Goal: Transaction & Acquisition: Download file/media

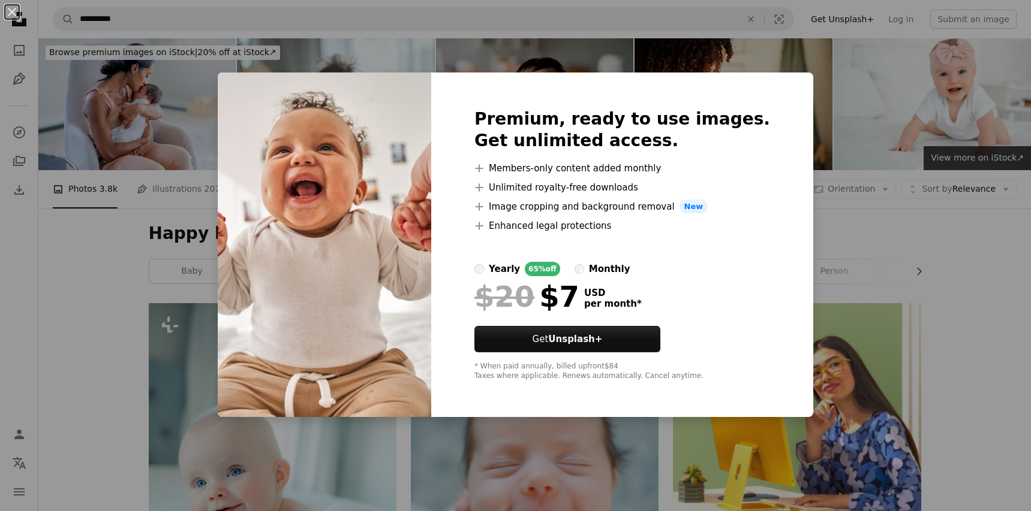
scroll to position [576, 0]
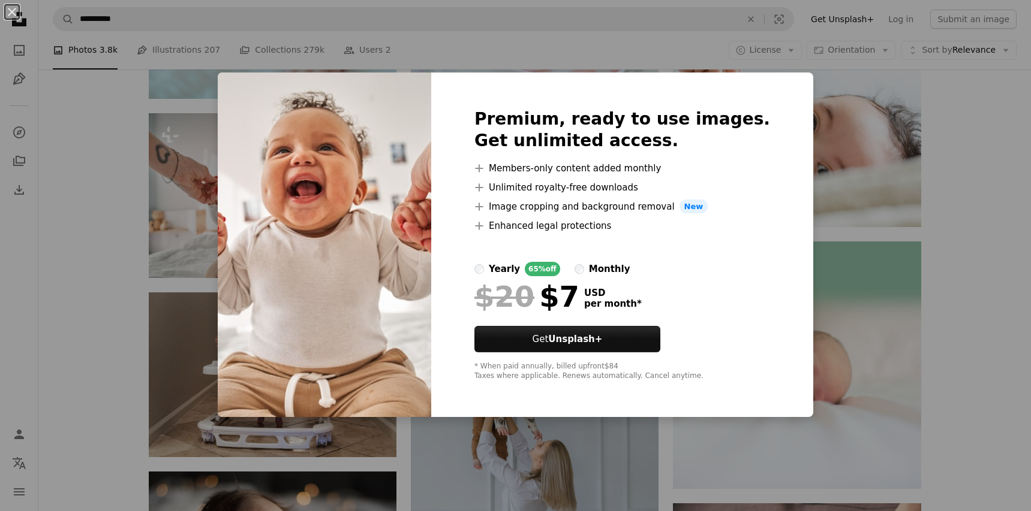
click at [991, 190] on div "An X shape Premium, ready to use images. Get unlimited access. A plus sign Memb…" at bounding box center [515, 255] width 1031 height 511
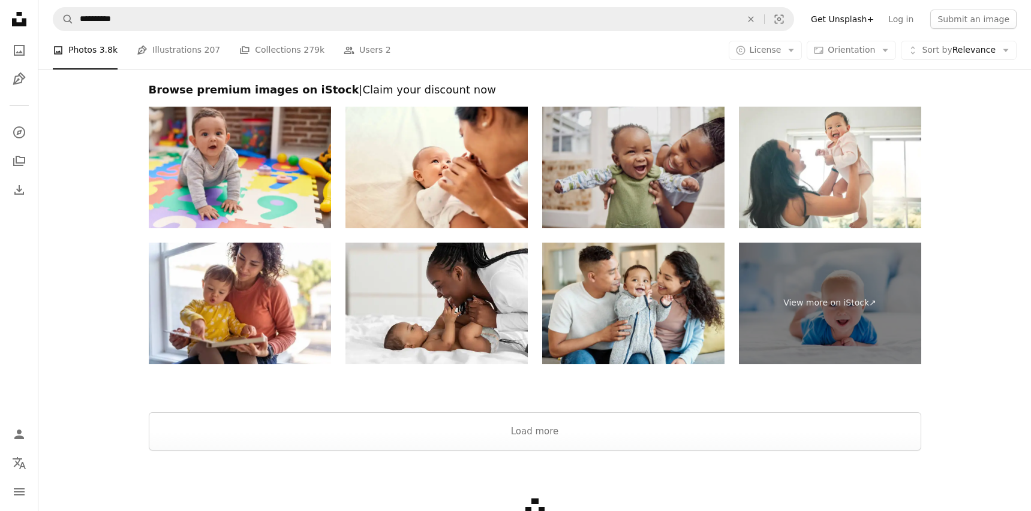
scroll to position [2347, 0]
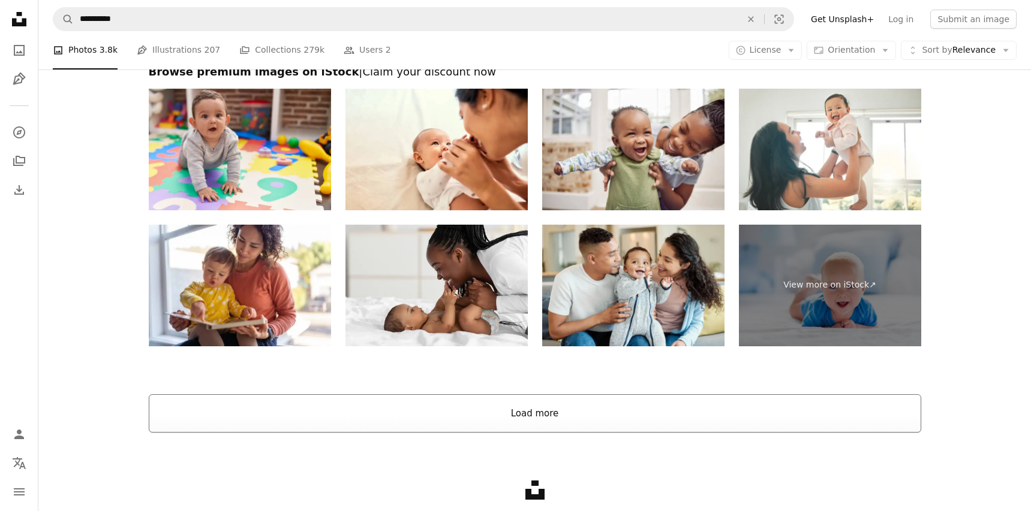
click at [535, 404] on button "Load more" at bounding box center [535, 414] width 772 height 38
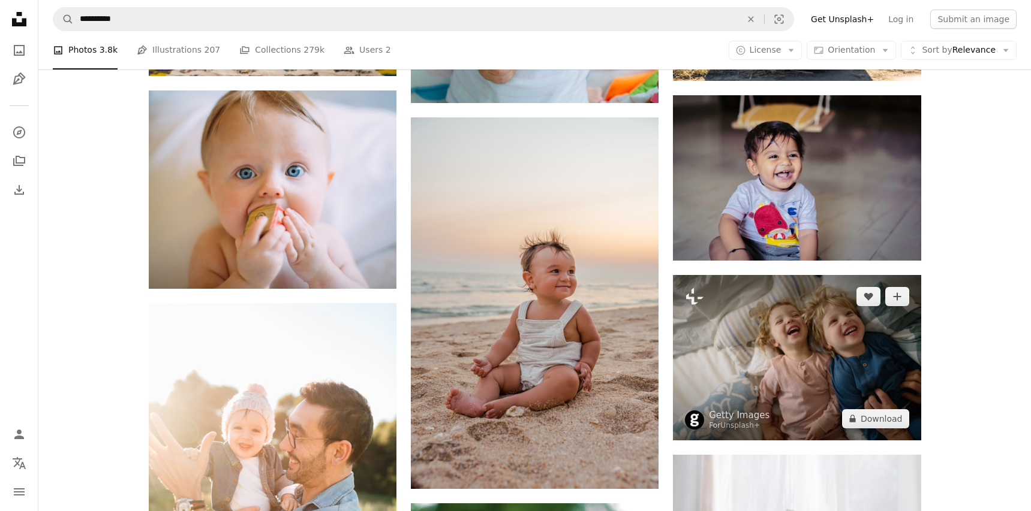
scroll to position [2268, 0]
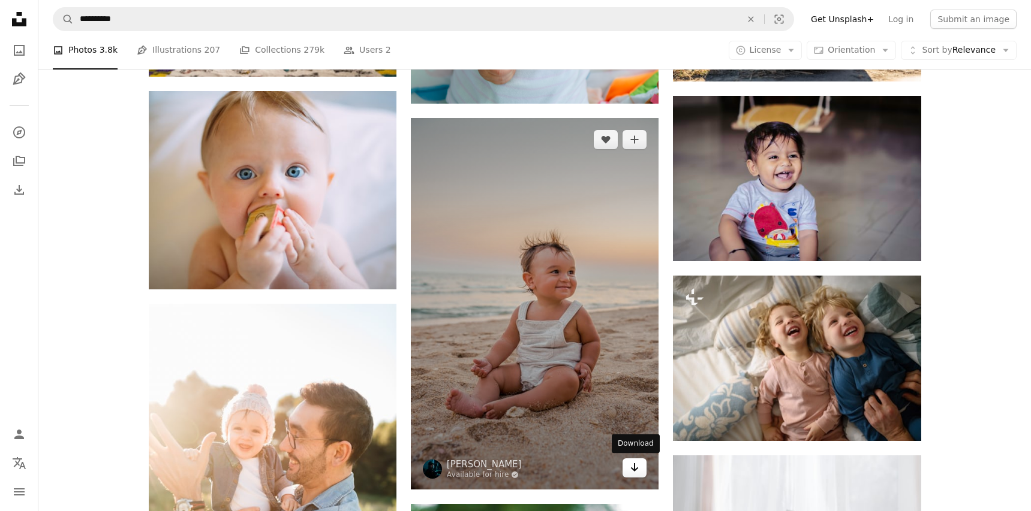
click at [638, 468] on icon "Arrow pointing down" at bounding box center [635, 467] width 10 height 14
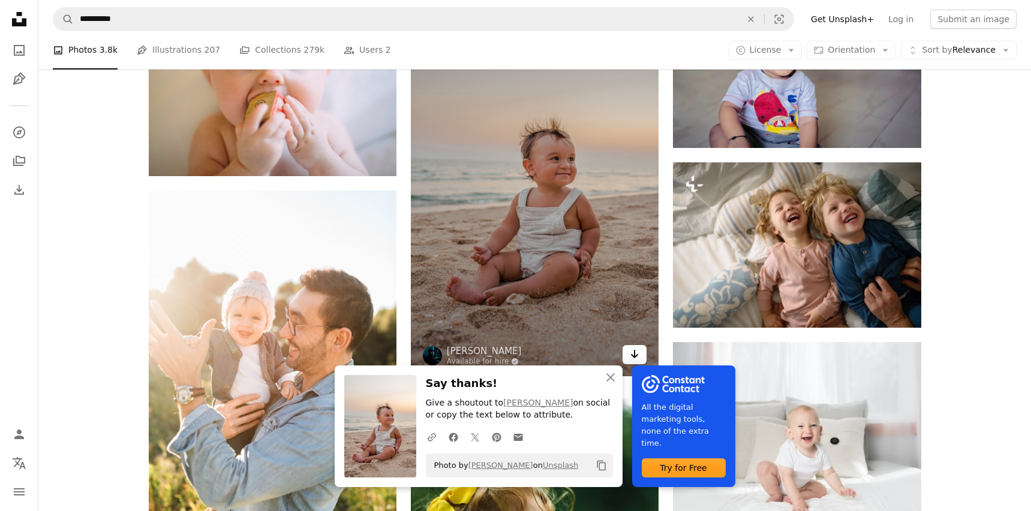
scroll to position [2398, 0]
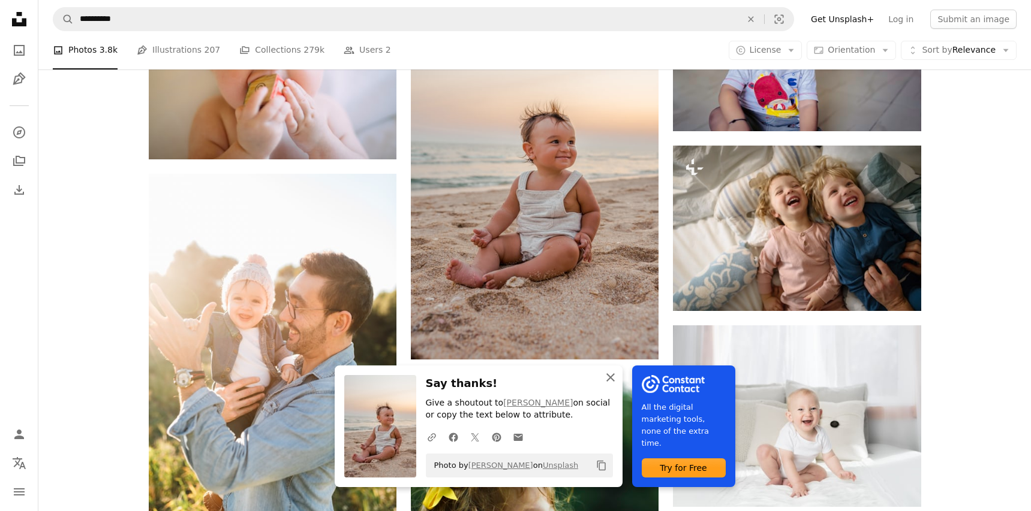
click at [609, 383] on icon "An X shape" at bounding box center [610, 378] width 14 height 14
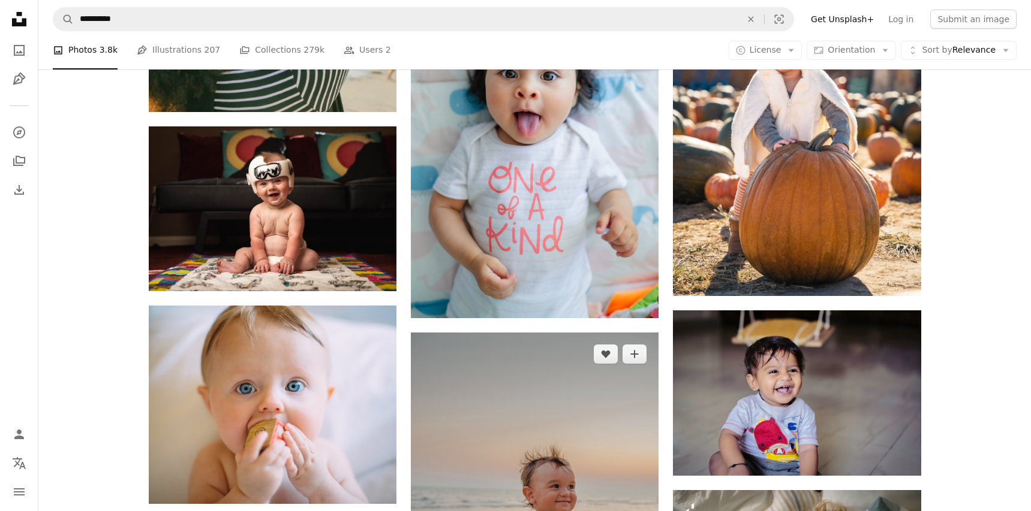
click at [516, 344] on img at bounding box center [535, 519] width 248 height 372
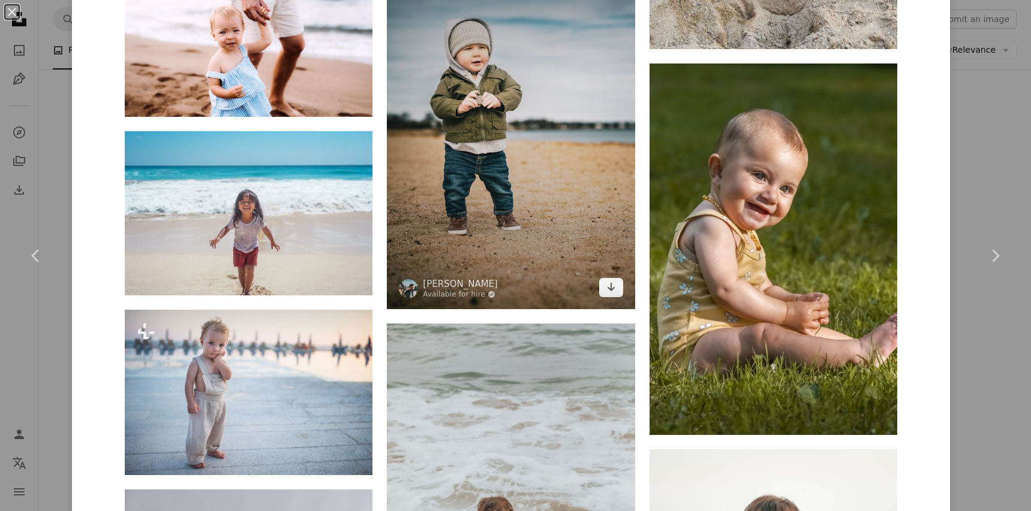
scroll to position [2744, 0]
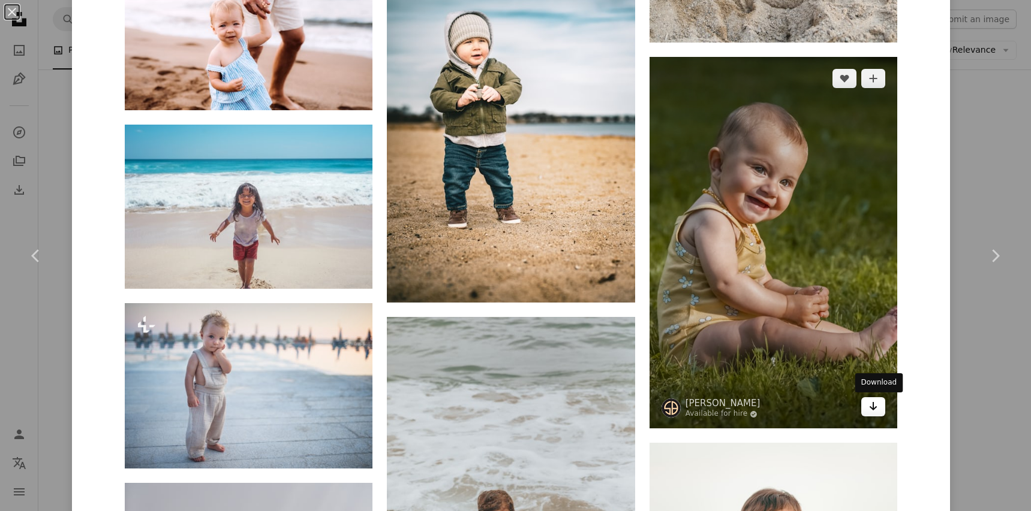
click at [876, 411] on icon "Arrow pointing down" at bounding box center [873, 406] width 10 height 14
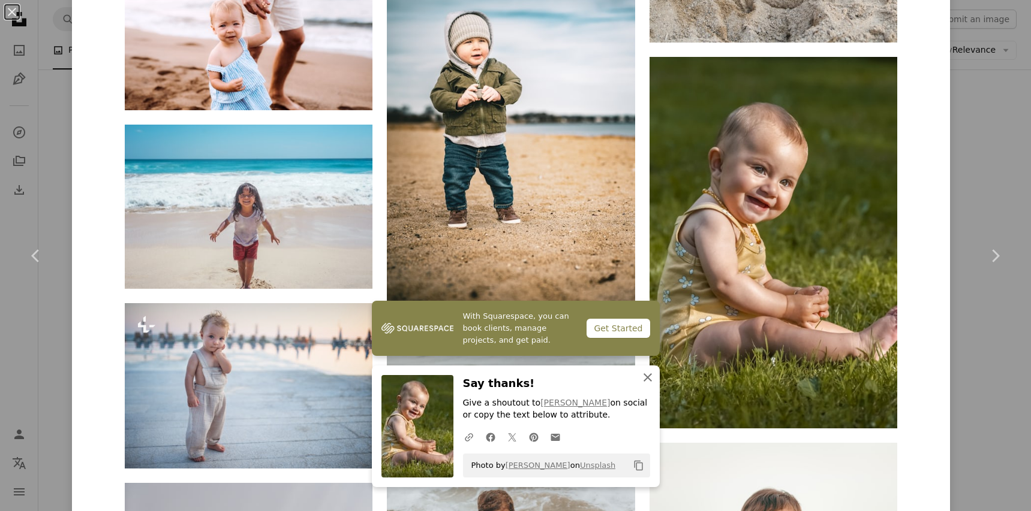
click at [654, 377] on button "An X shape Close" at bounding box center [648, 378] width 24 height 24
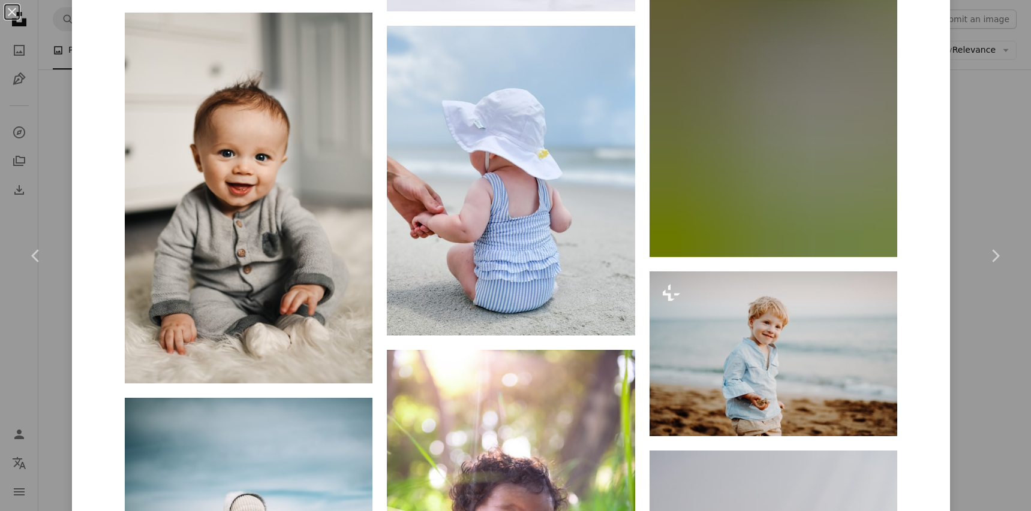
scroll to position [3989, 0]
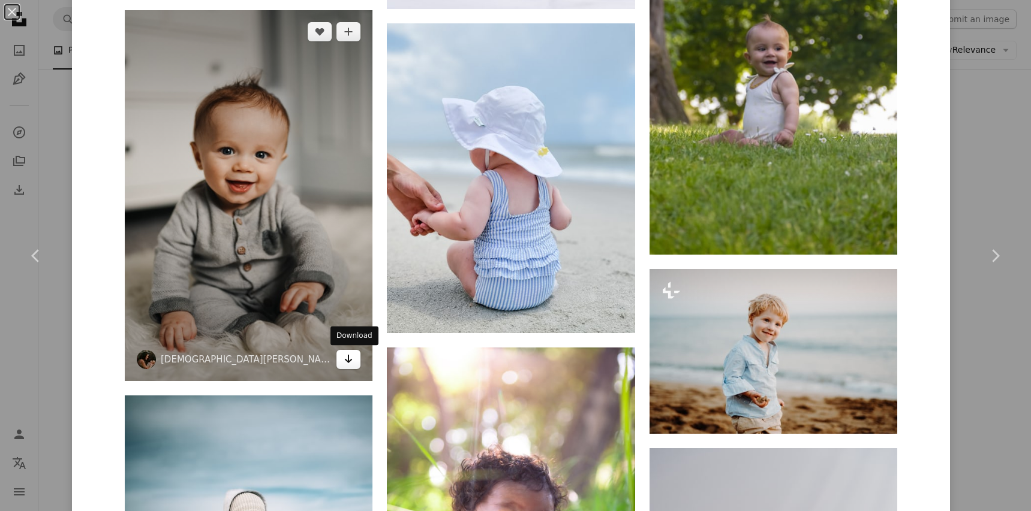
click at [353, 359] on icon "Arrow pointing down" at bounding box center [349, 359] width 10 height 14
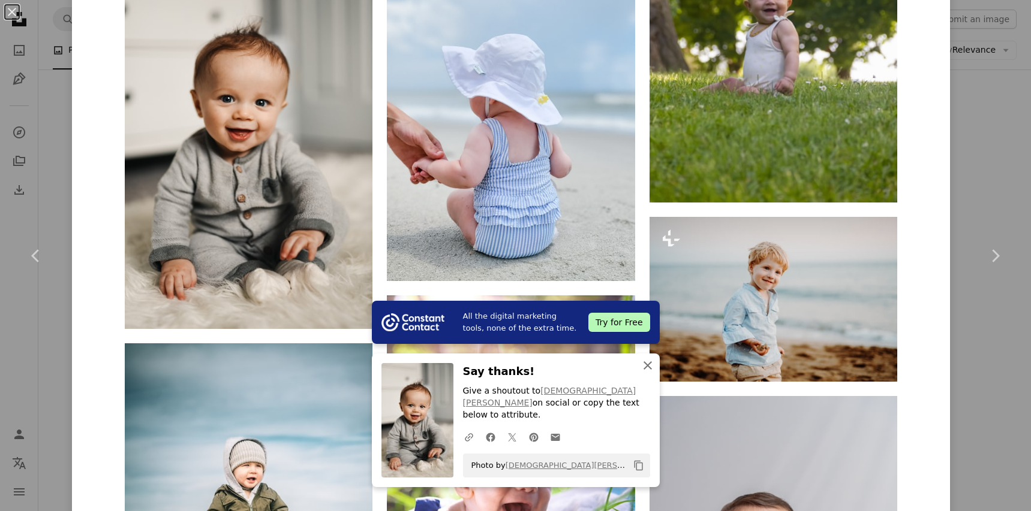
click at [651, 373] on icon "An X shape" at bounding box center [647, 366] width 14 height 14
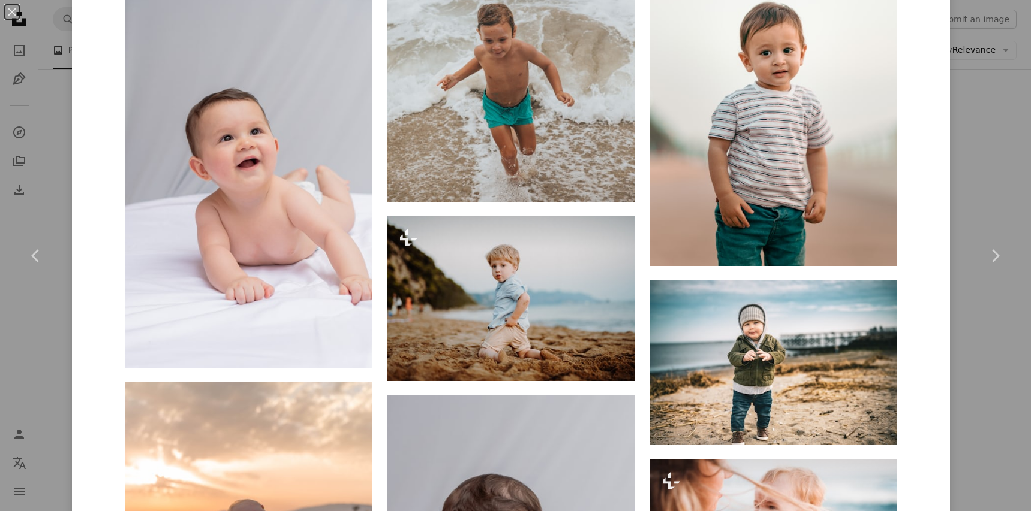
scroll to position [3175, 0]
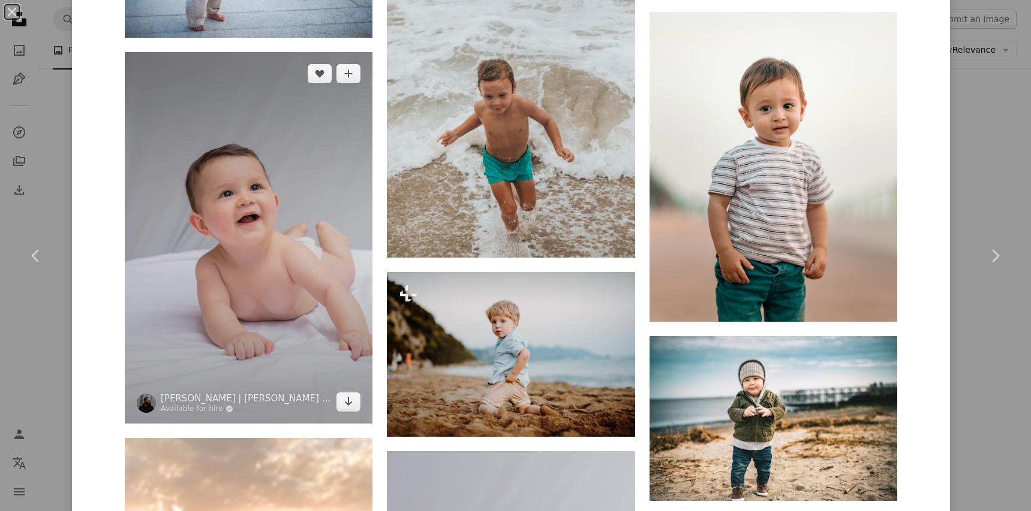
click at [285, 173] on img at bounding box center [249, 238] width 248 height 372
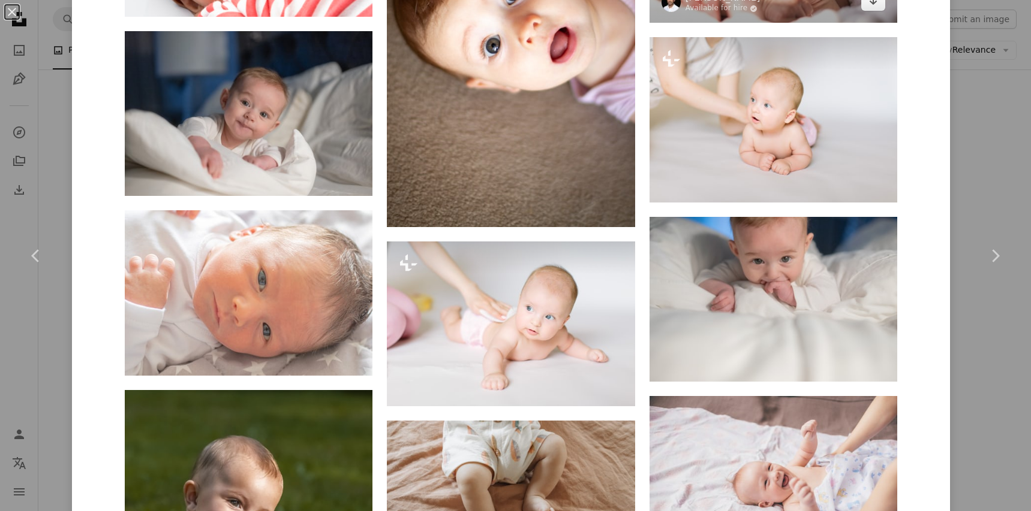
scroll to position [3997, 0]
